Goal: Check status: Check status

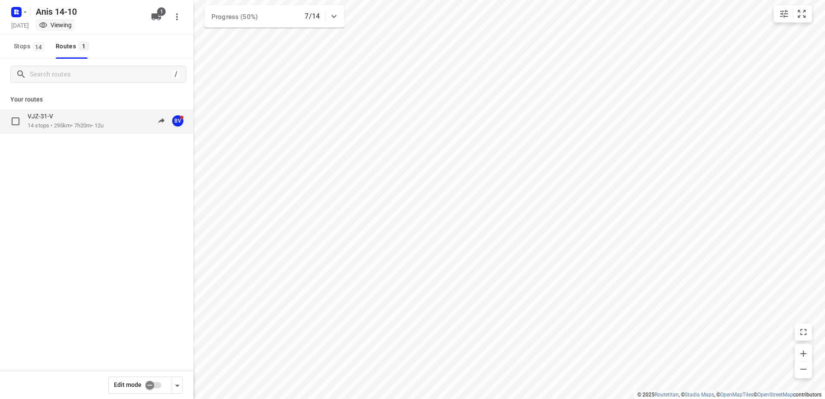
click at [66, 110] on div "VJZ-31-V 14 stops • 295km • 7h20m • 12u 10:02-18:03 BV" at bounding box center [96, 121] width 193 height 24
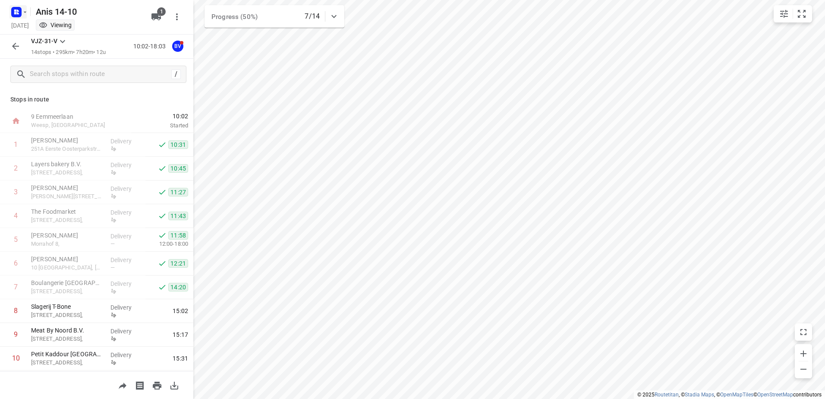
click at [20, 10] on rect "button" at bounding box center [16, 12] width 10 height 10
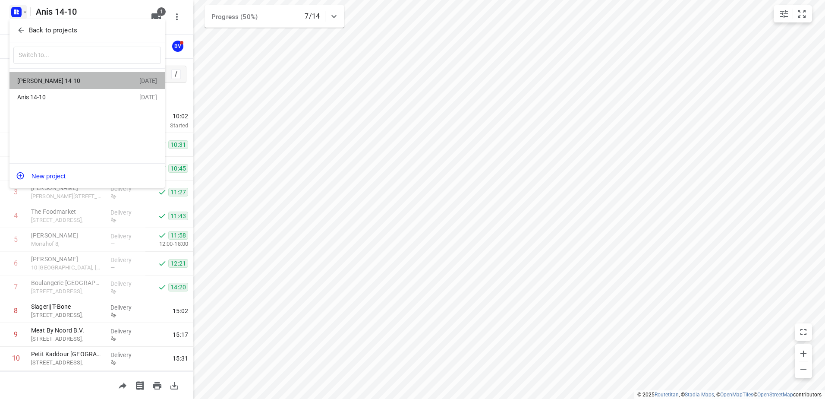
click at [62, 74] on div "Jeffrey 14-10 14 Oct 2025" at bounding box center [86, 80] width 155 height 17
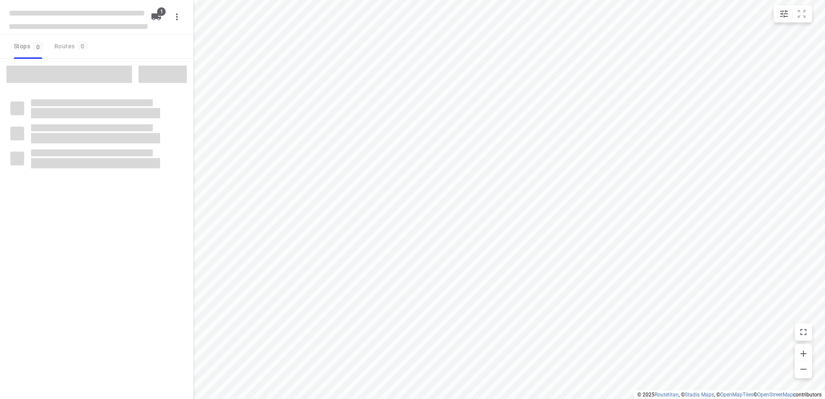
type input "distance"
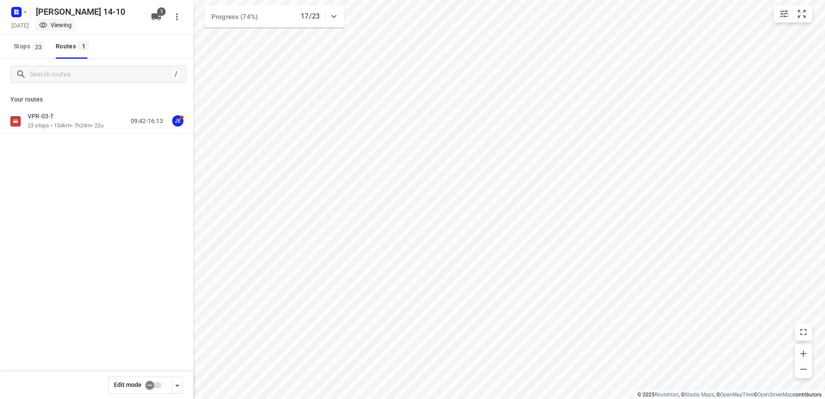
click at [75, 120] on div "VPR-03-T" at bounding box center [66, 116] width 76 height 9
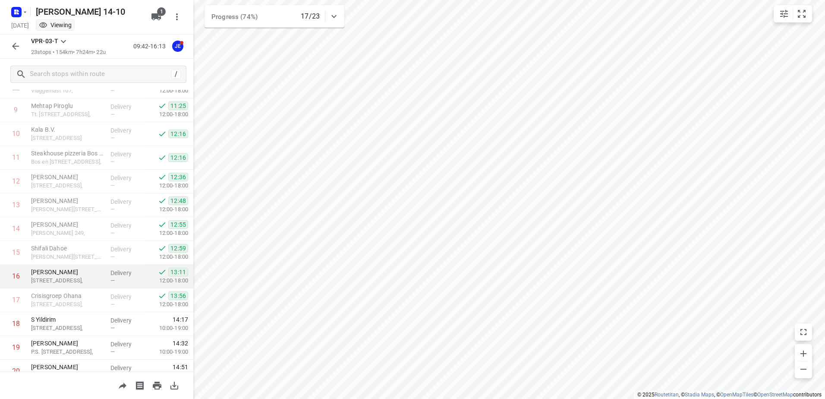
scroll to position [355, 0]
